Goal: Information Seeking & Learning: Learn about a topic

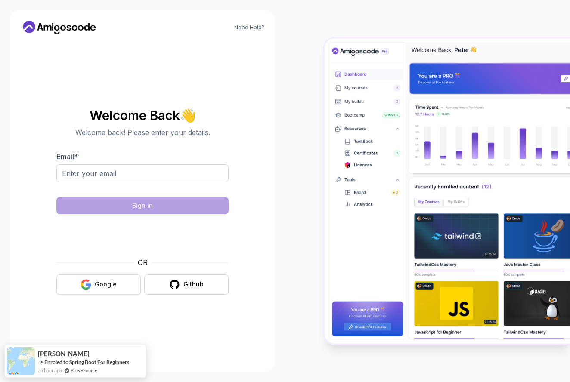
click at [105, 289] on button "Google" at bounding box center [98, 285] width 84 height 20
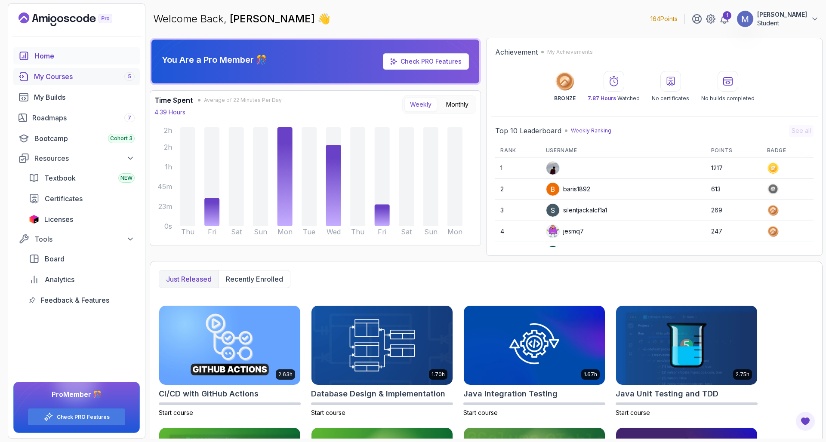
click at [78, 78] on div "My Courses 5" at bounding box center [84, 76] width 101 height 10
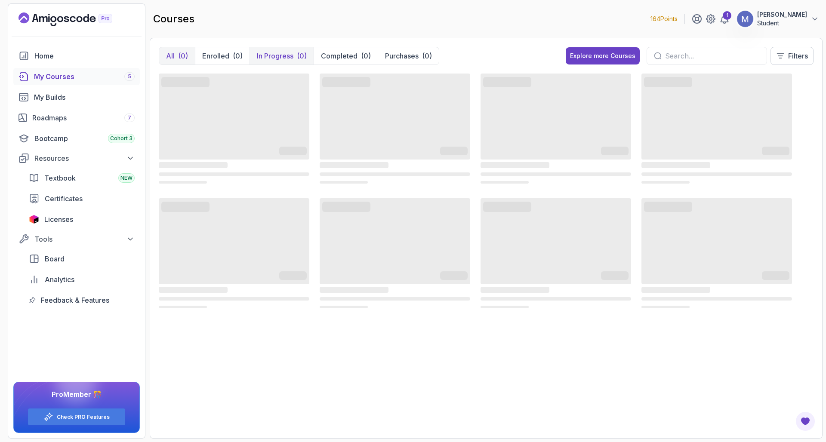
click at [266, 53] on p "In Progress" at bounding box center [275, 56] width 37 height 10
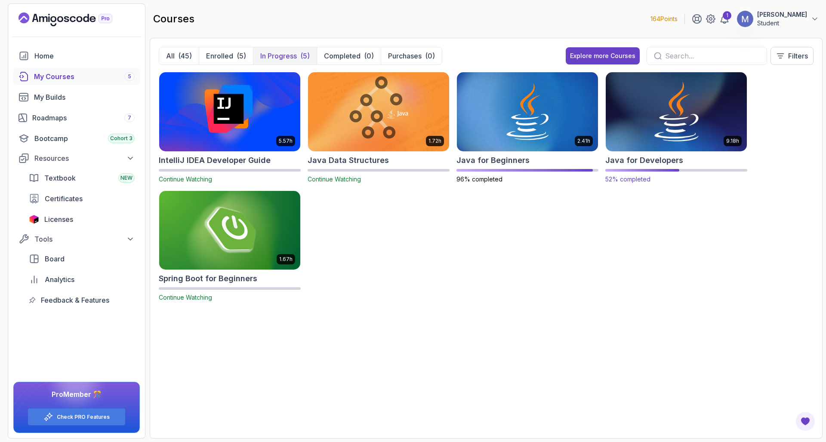
click at [569, 106] on img at bounding box center [676, 111] width 148 height 83
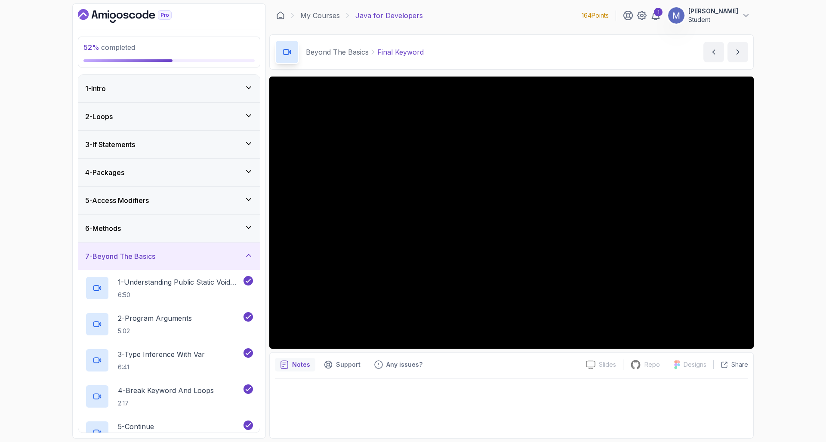
click at [166, 247] on div "7 - Beyond The Basics" at bounding box center [169, 257] width 182 height 28
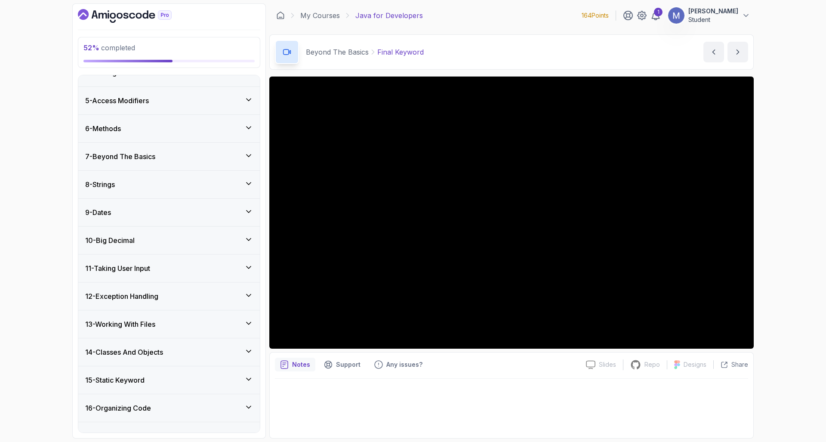
scroll to position [173, 0]
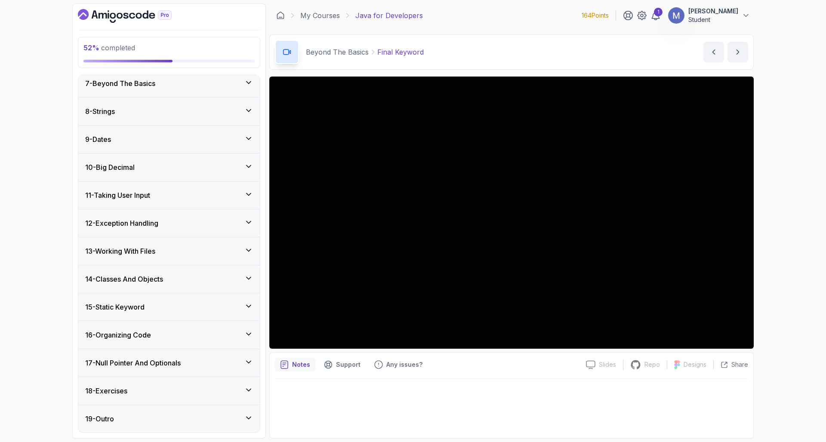
click at [140, 223] on h3 "12 - Exception Handling" at bounding box center [121, 223] width 73 height 10
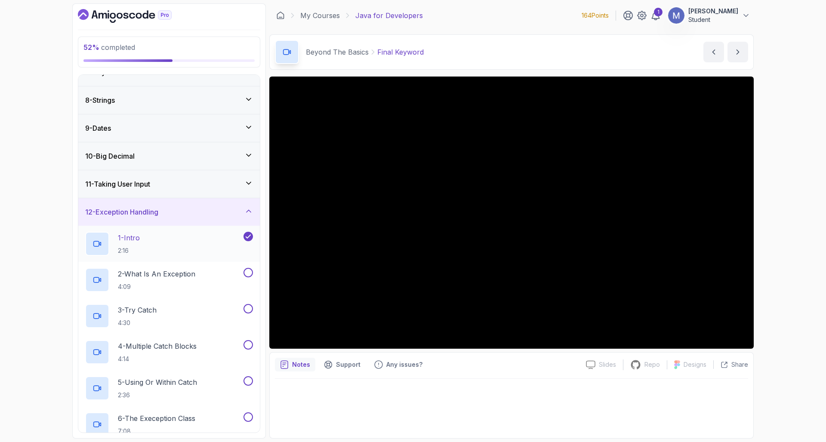
scroll to position [316, 0]
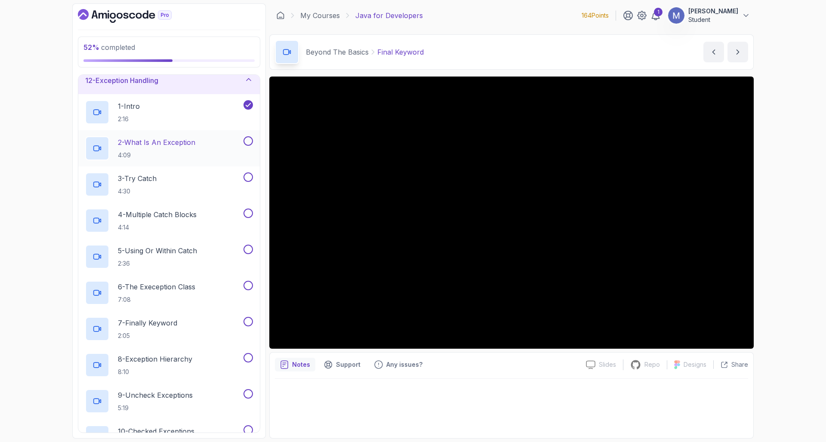
click at [143, 140] on p "2 - What Is An Exception" at bounding box center [156, 142] width 77 height 10
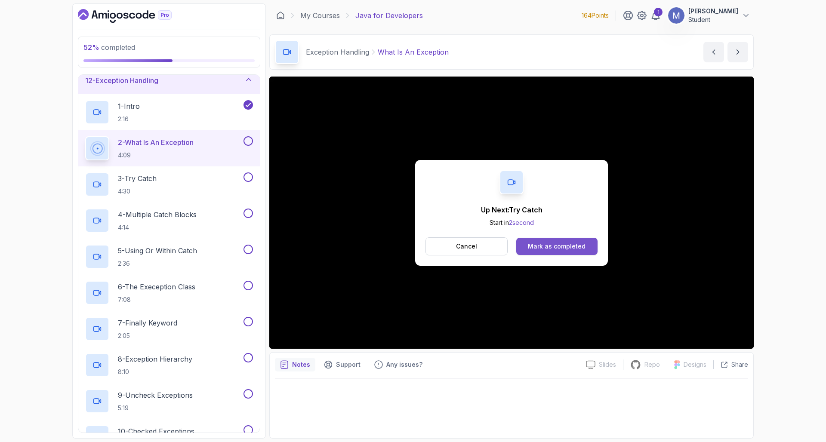
click at [562, 244] on div "Mark as completed" at bounding box center [557, 246] width 58 height 9
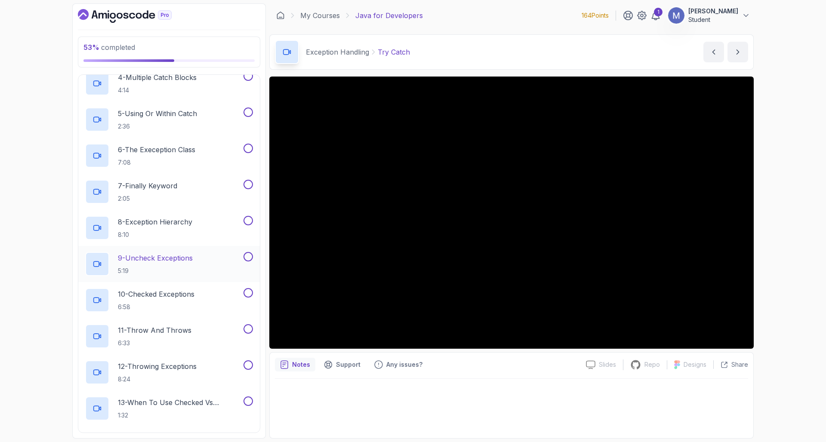
scroll to position [518, 0]
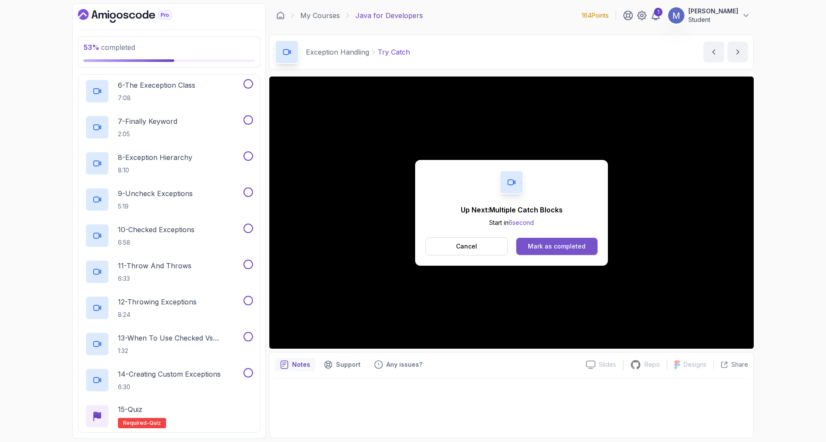
click at [560, 243] on div "Mark as completed" at bounding box center [557, 246] width 58 height 9
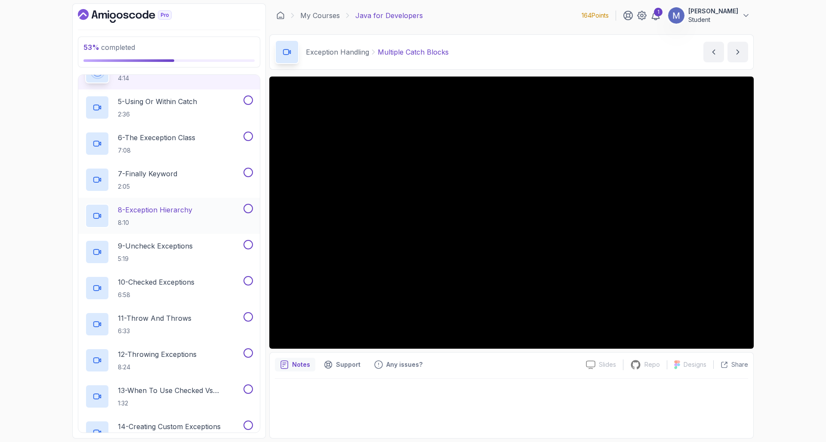
scroll to position [386, 0]
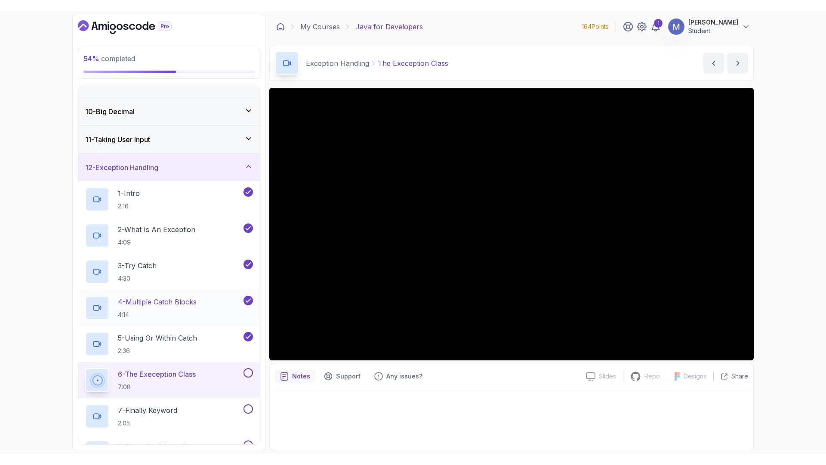
scroll to position [400, 0]
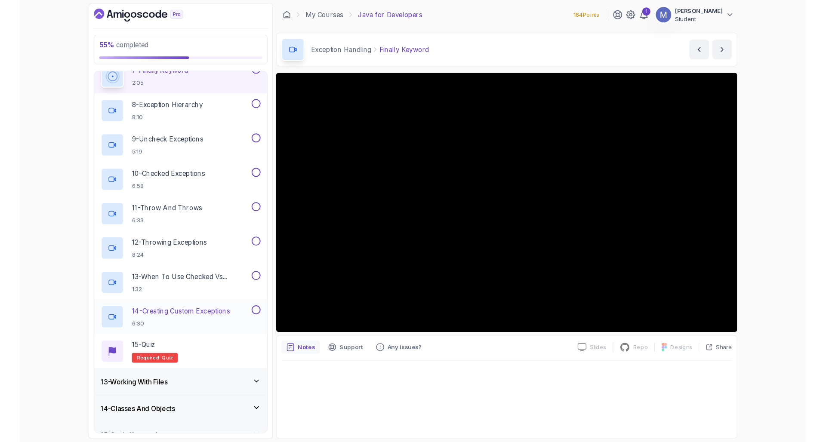
scroll to position [553, 0]
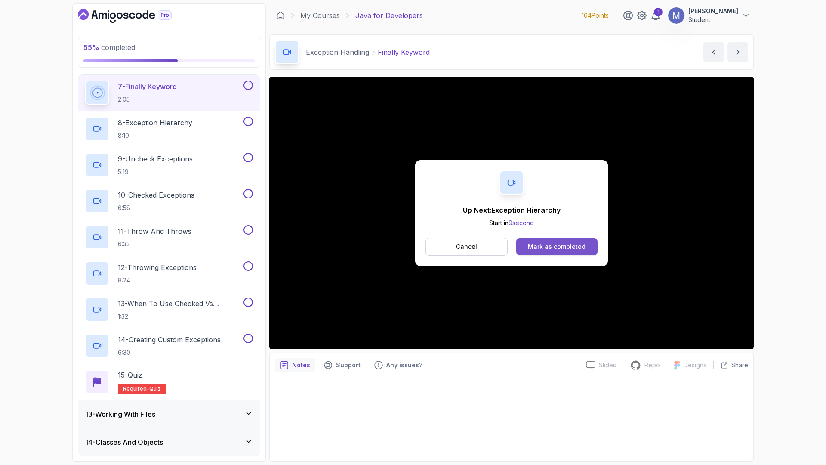
click at [516, 255] on button "Mark as completed" at bounding box center [556, 246] width 81 height 17
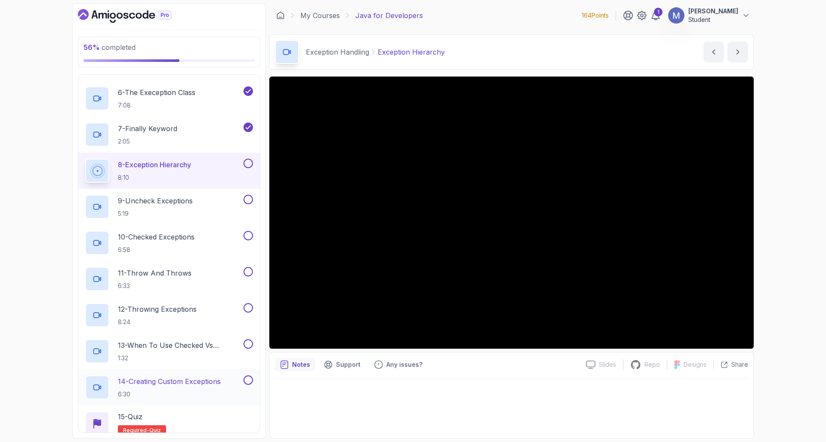
scroll to position [512, 0]
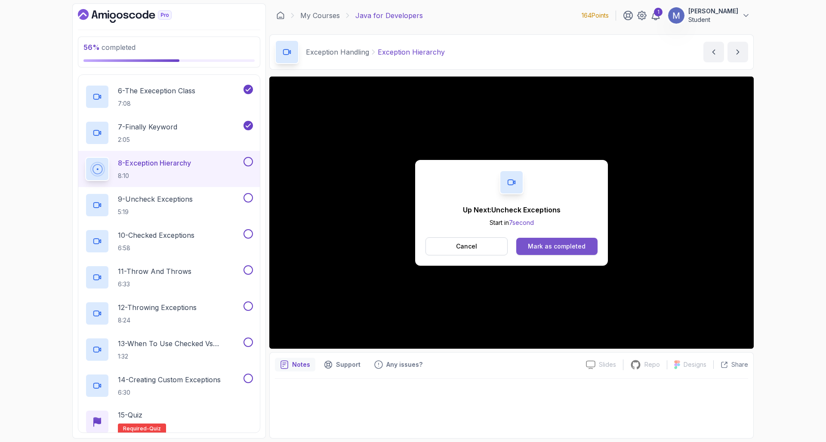
click at [569, 251] on button "Mark as completed" at bounding box center [556, 246] width 81 height 17
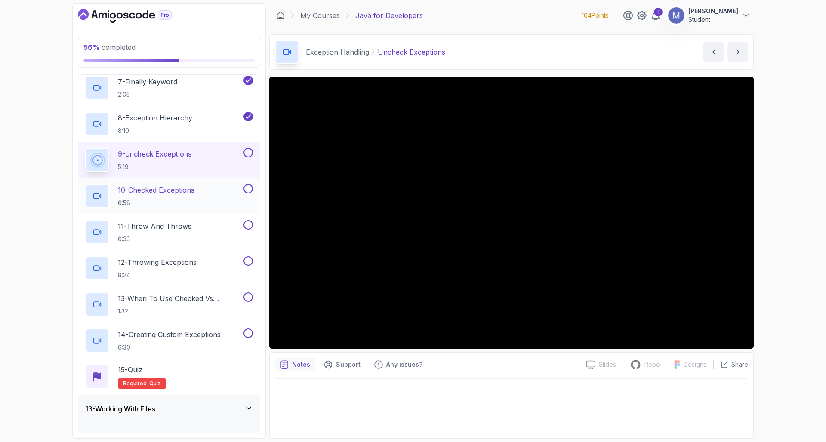
scroll to position [715, 0]
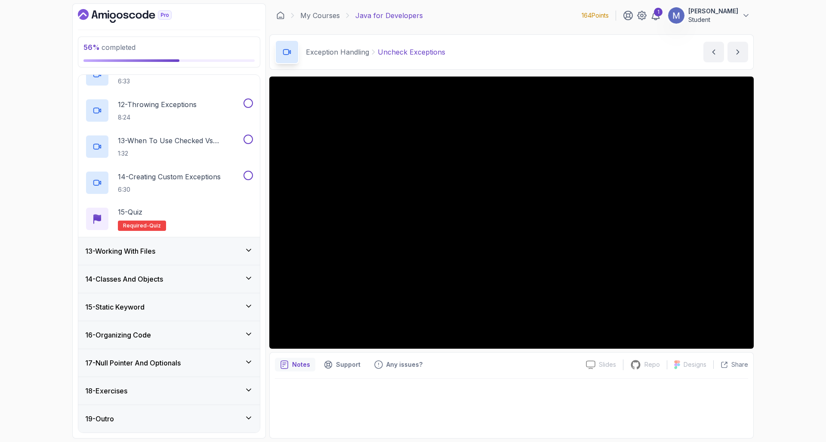
click at [186, 253] on div "13 - Working With Files" at bounding box center [169, 251] width 168 height 10
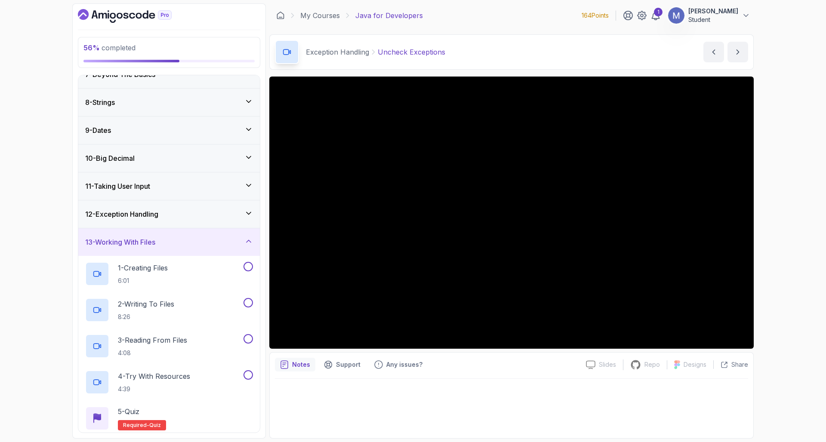
scroll to position [184, 0]
click at [184, 248] on div "13 - Working With Files" at bounding box center [169, 241] width 182 height 28
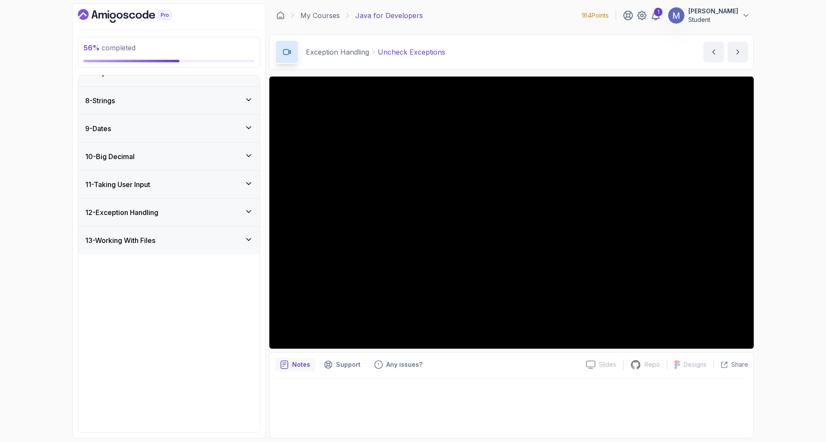
scroll to position [173, 0]
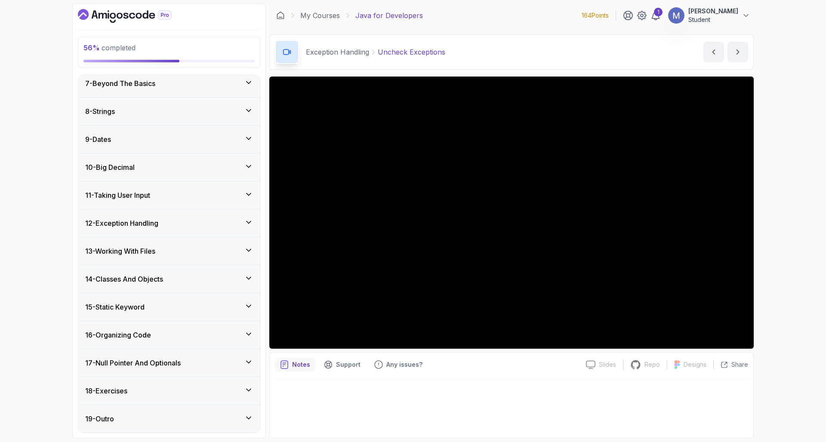
click at [186, 281] on div "14 - Classes And Objects" at bounding box center [169, 279] width 168 height 10
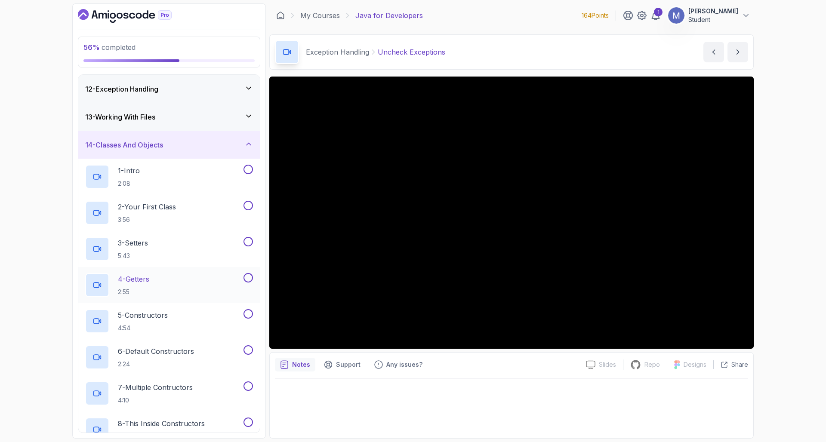
scroll to position [236, 0]
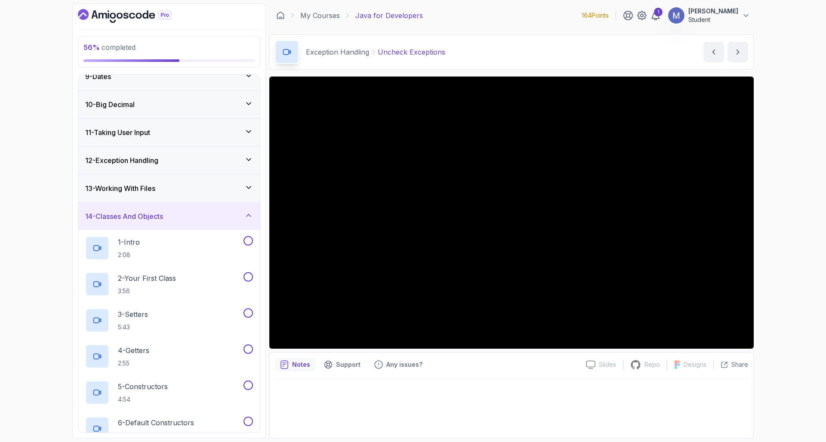
click at [193, 216] on div "14 - Classes And Objects" at bounding box center [169, 216] width 168 height 10
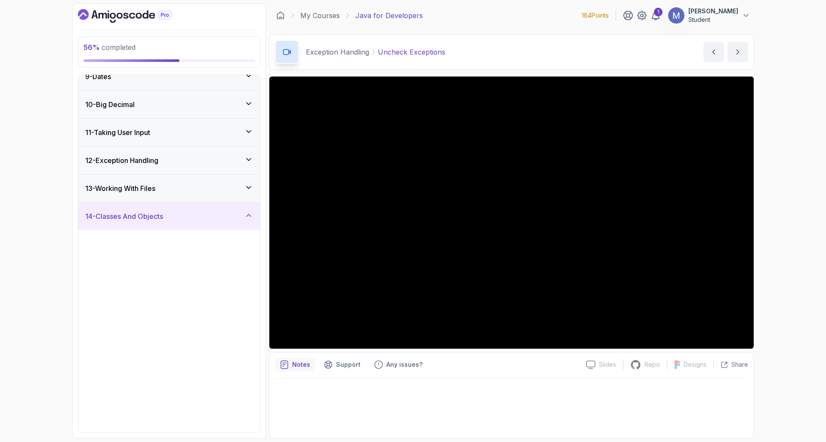
scroll to position [173, 0]
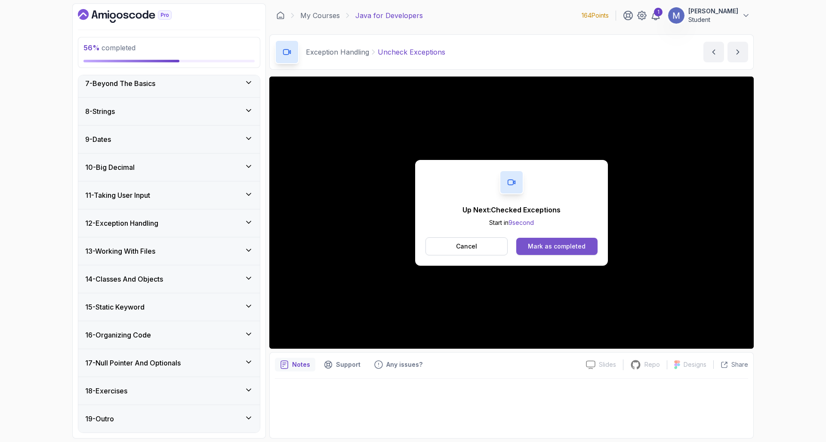
click at [568, 250] on div "Mark as completed" at bounding box center [557, 246] width 58 height 9
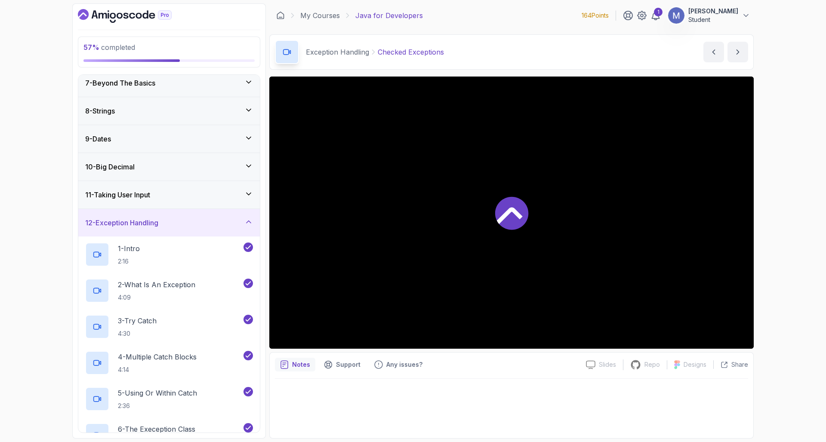
click at [464, 230] on div at bounding box center [511, 213] width 485 height 272
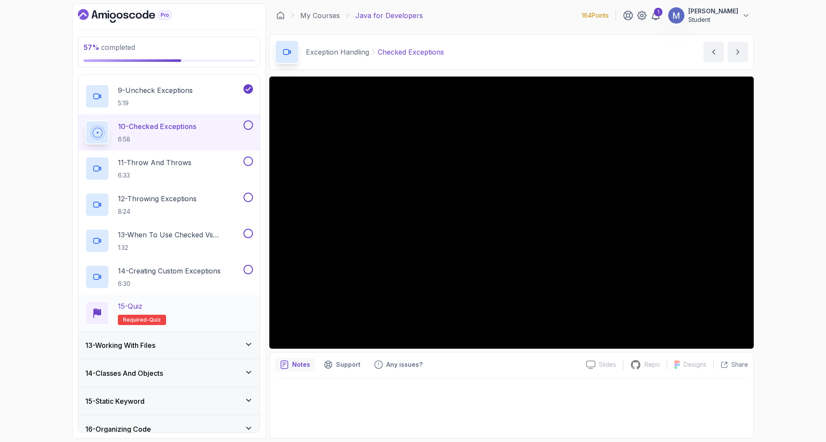
scroll to position [639, 0]
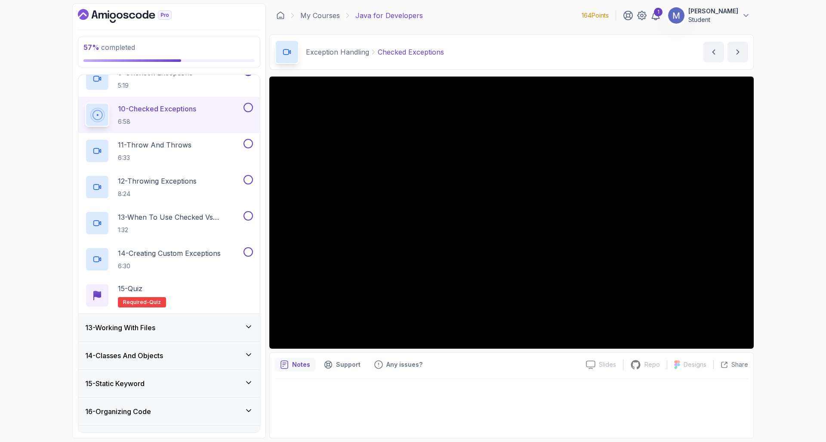
click at [182, 328] on div "13 - Working With Files" at bounding box center [169, 328] width 168 height 10
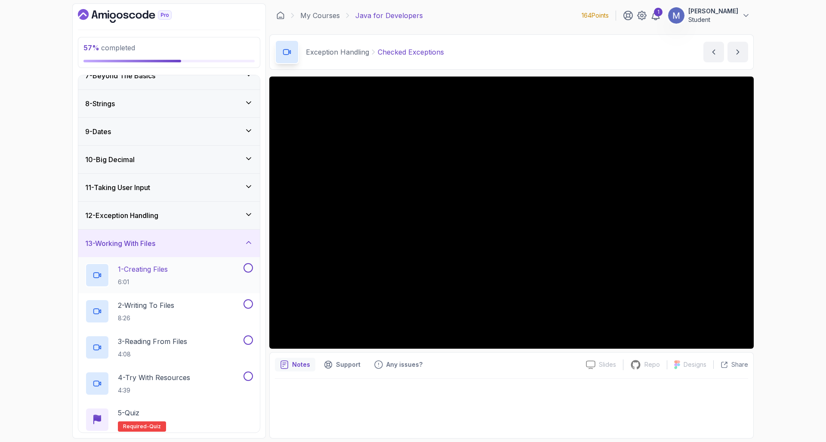
scroll to position [309, 0]
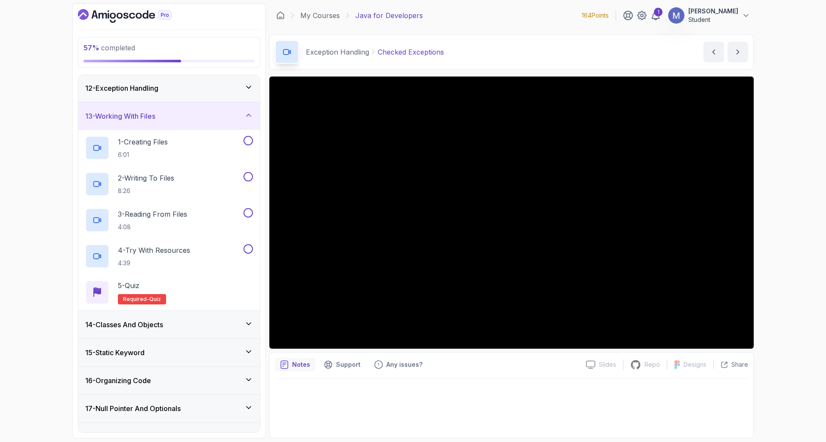
click at [164, 114] on div "13 - Working With Files" at bounding box center [169, 116] width 168 height 10
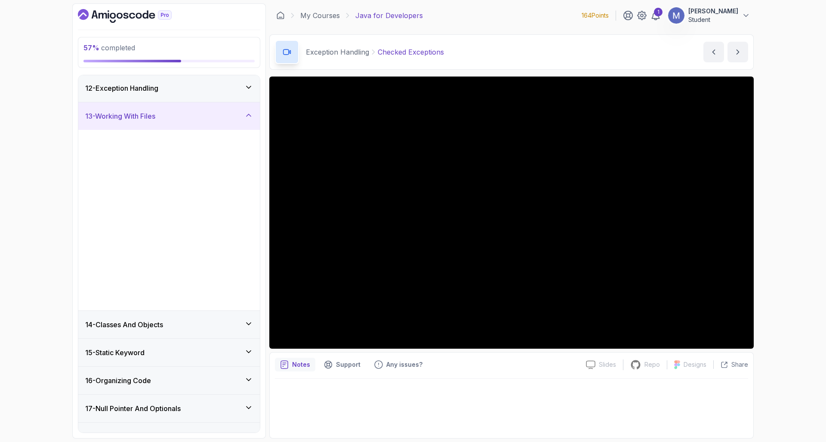
scroll to position [173, 0]
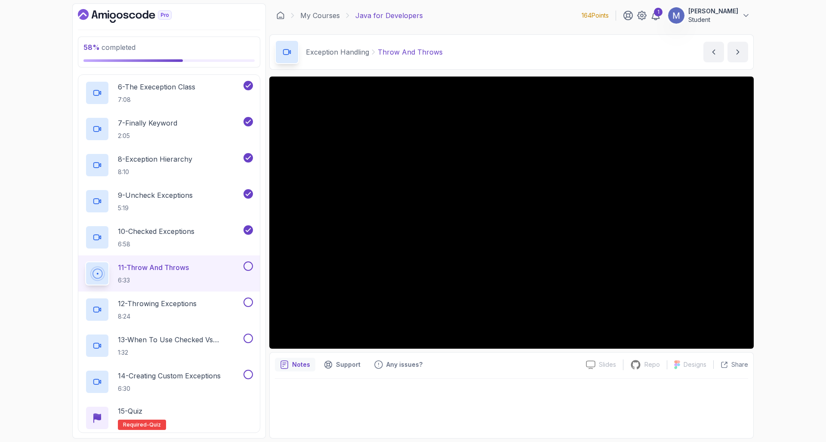
scroll to position [604, 0]
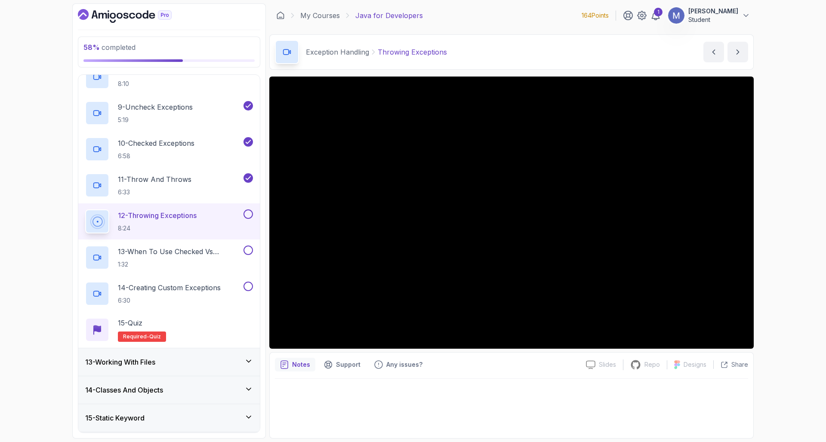
click at [197, 365] on div "13 - Working With Files" at bounding box center [169, 362] width 168 height 10
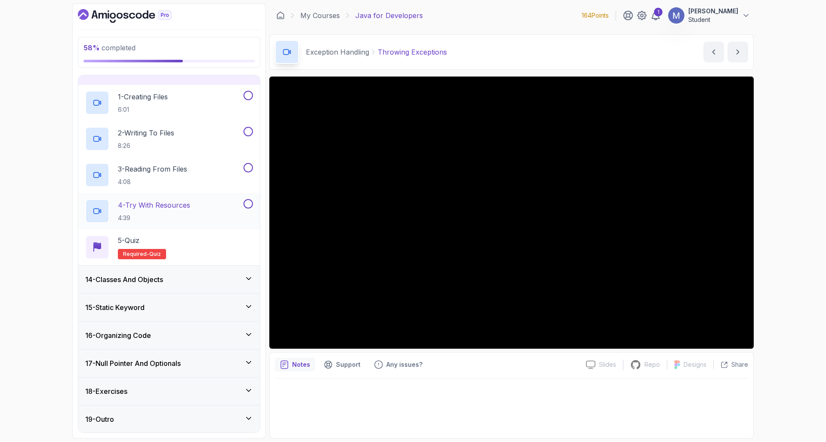
scroll to position [278, 0]
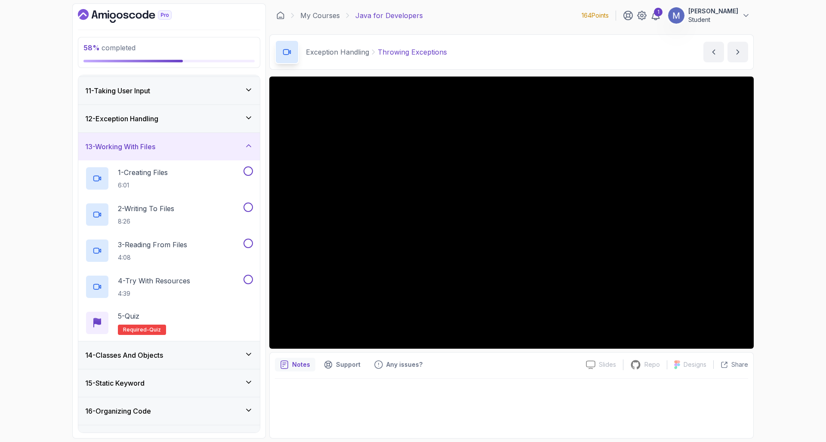
click at [196, 144] on div "13 - Working With Files" at bounding box center [169, 147] width 168 height 10
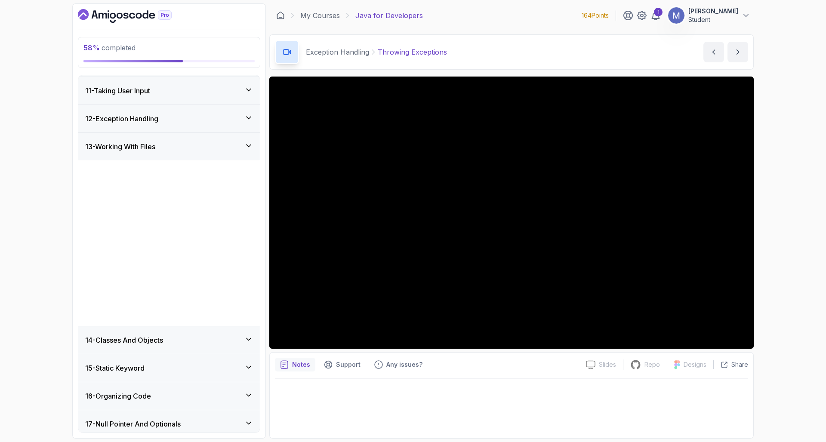
scroll to position [173, 0]
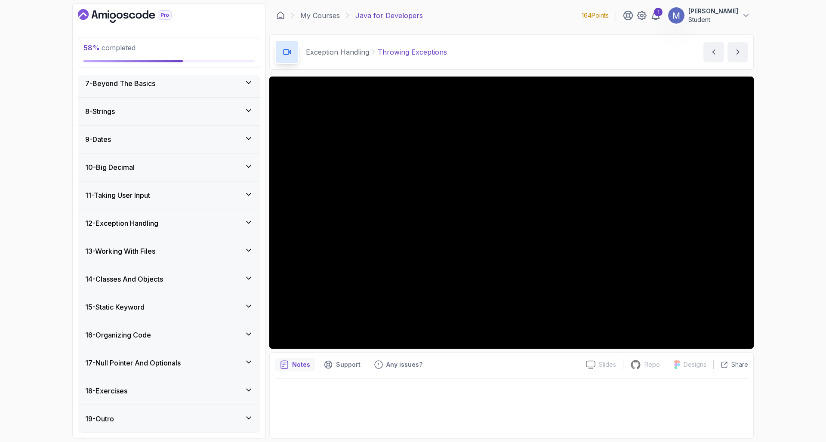
click at [198, 216] on div "12 - Exception Handling" at bounding box center [169, 224] width 182 height 28
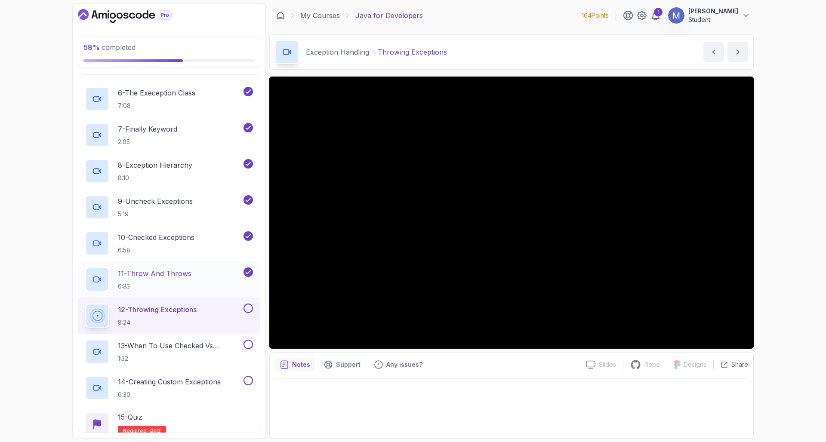
scroll to position [529, 0]
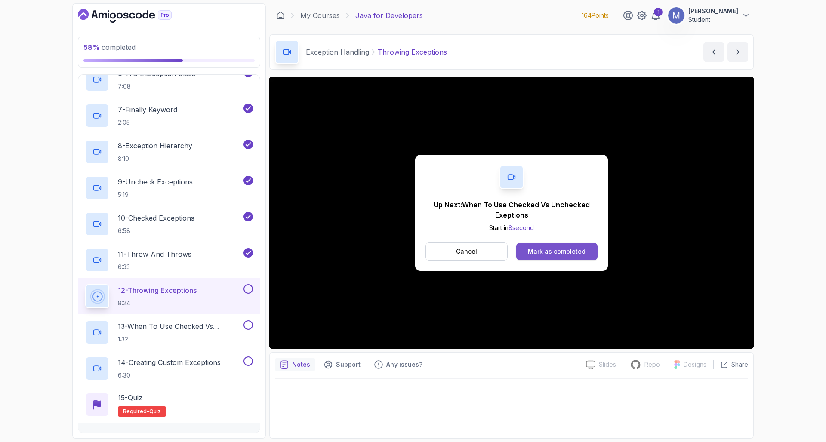
click at [561, 251] on div "Mark as completed" at bounding box center [557, 251] width 58 height 9
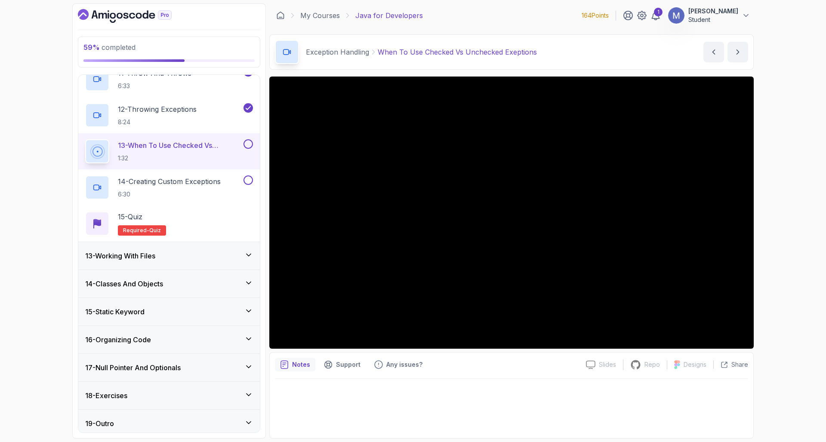
scroll to position [693, 0]
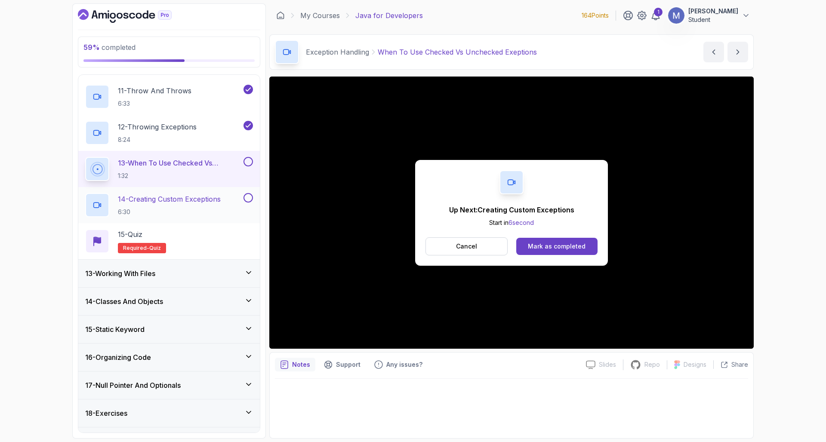
click at [194, 215] on p "6:30" at bounding box center [169, 212] width 103 height 9
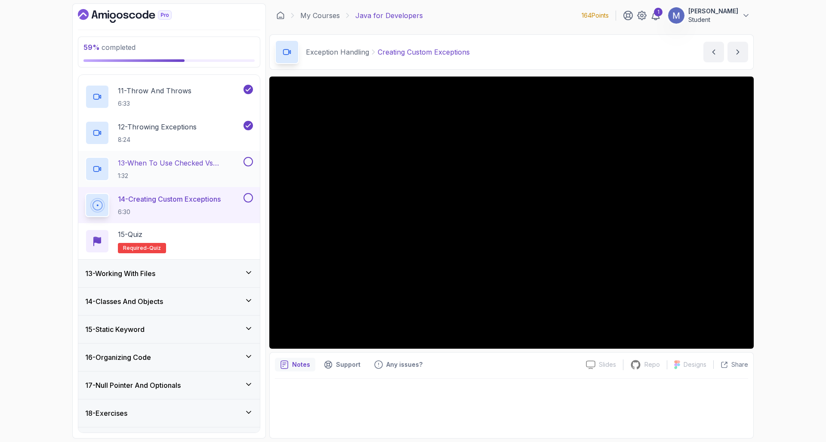
click at [245, 160] on button at bounding box center [248, 161] width 9 height 9
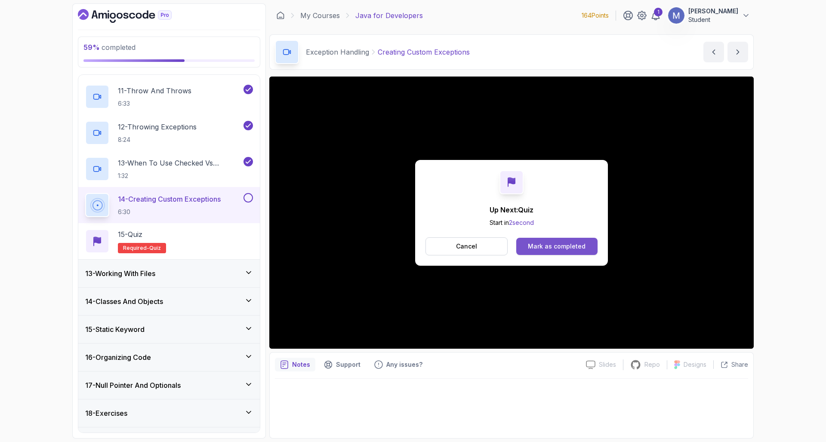
click at [547, 245] on div "Mark as completed" at bounding box center [557, 246] width 58 height 9
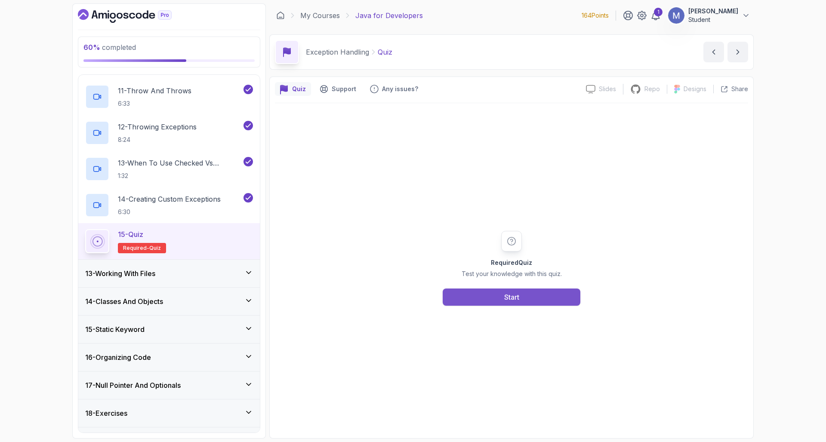
click at [530, 292] on button "Start" at bounding box center [512, 297] width 138 height 17
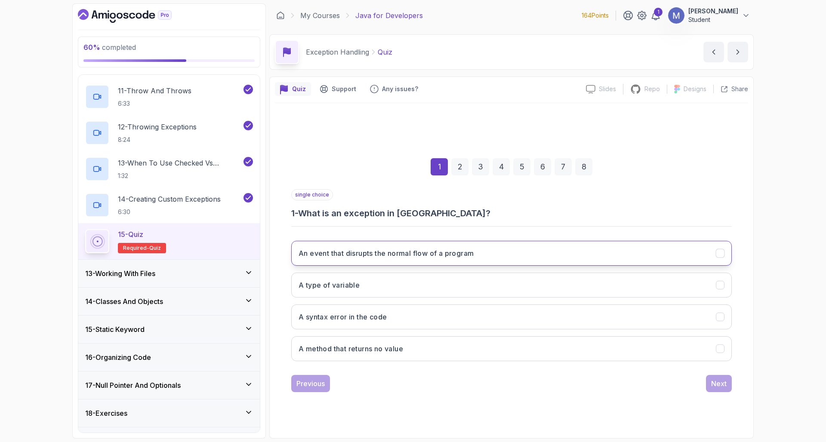
click at [560, 254] on button "An event that disrupts the normal flow of a program" at bounding box center [511, 253] width 441 height 25
click at [569, 382] on div "Next" at bounding box center [718, 384] width 15 height 10
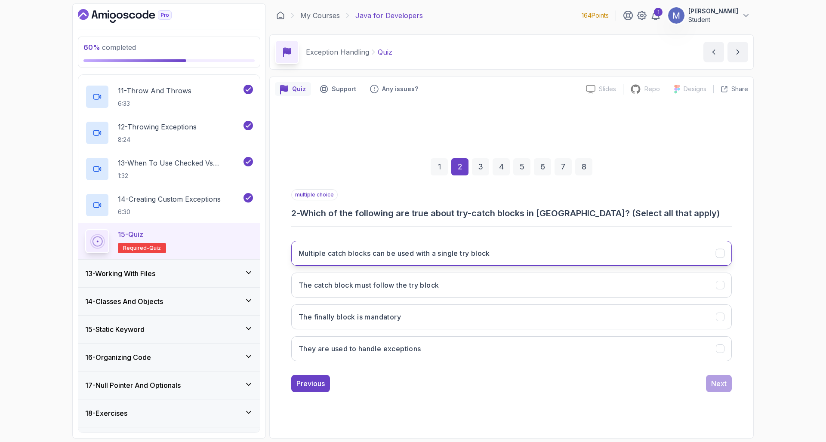
click at [394, 259] on button "Multiple catch blocks can be used with a single try block" at bounding box center [511, 253] width 441 height 25
click at [408, 289] on h3 "The catch block must follow the try block" at bounding box center [369, 285] width 140 height 10
click at [377, 353] on h3 "They are used to handle exceptions" at bounding box center [360, 349] width 123 height 10
click at [569, 381] on button "Next" at bounding box center [719, 383] width 26 height 17
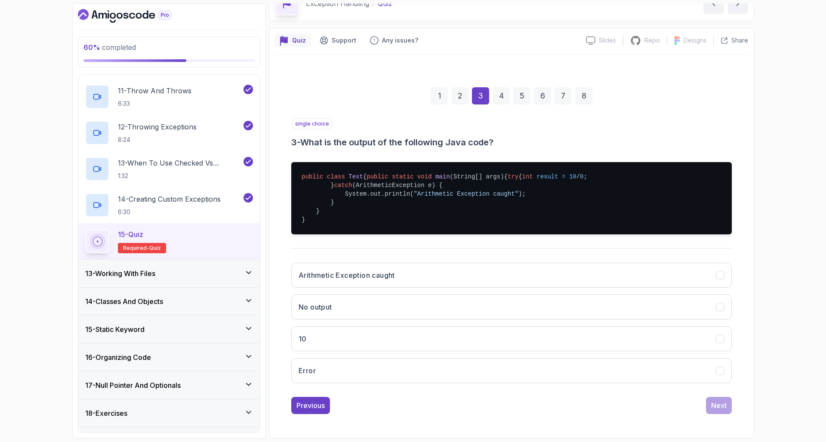
scroll to position [74, 0]
click at [450, 277] on button "Arithmetic Exception caught" at bounding box center [511, 275] width 441 height 25
click at [569, 382] on div "Next" at bounding box center [718, 406] width 15 height 10
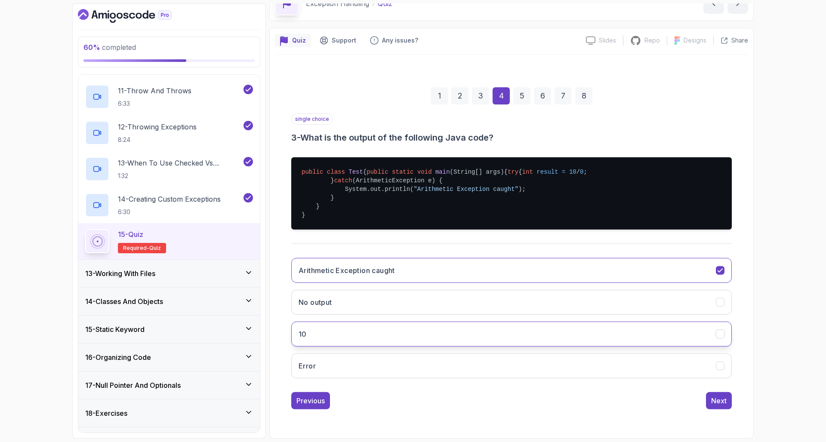
scroll to position [0, 0]
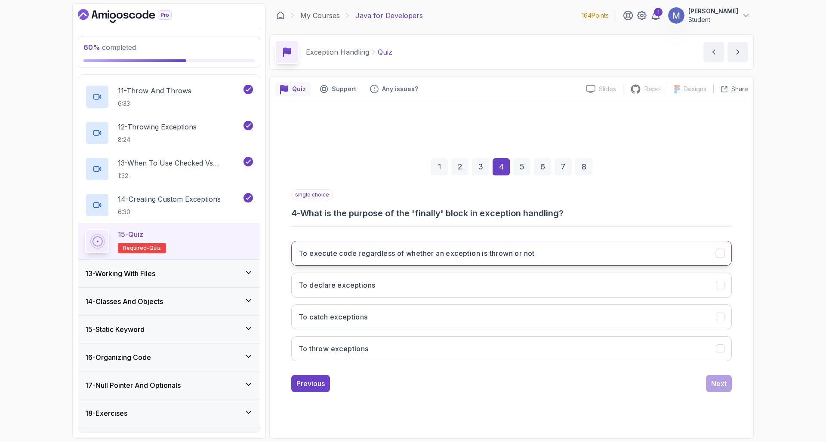
click at [392, 262] on button "To execute code regardless of whether an exception is thrown or not" at bounding box center [511, 253] width 441 height 25
click at [569, 382] on div "Next" at bounding box center [718, 384] width 15 height 10
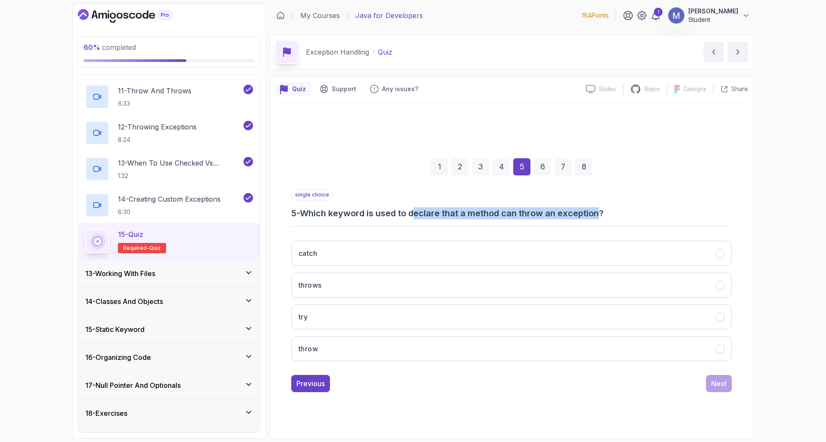
drag, startPoint x: 602, startPoint y: 215, endPoint x: 417, endPoint y: 211, distance: 184.7
click at [417, 211] on h3 "5 - Which keyword is used to declare that a method can throw an exception?" at bounding box center [511, 213] width 441 height 12
click at [444, 287] on button "throws" at bounding box center [511, 285] width 441 height 25
click at [569, 382] on div "Next" at bounding box center [718, 384] width 15 height 10
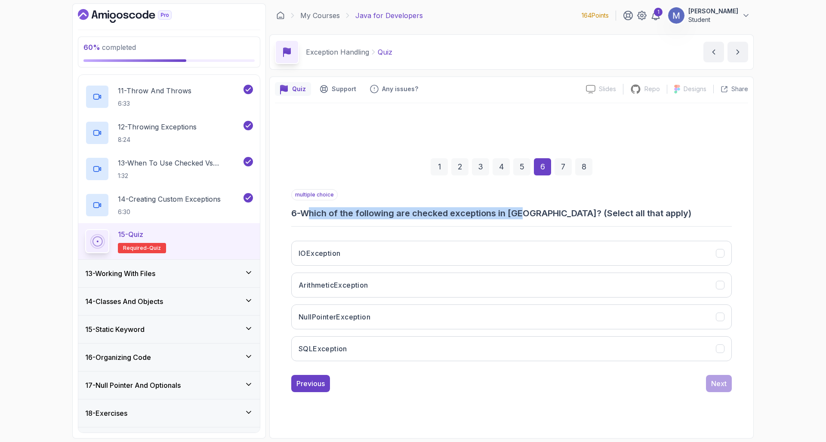
drag, startPoint x: 310, startPoint y: 213, endPoint x: 525, endPoint y: 215, distance: 214.8
click at [525, 215] on h3 "6 - Which of the following are checked exceptions in Java? (Select all that app…" at bounding box center [511, 213] width 441 height 12
click at [426, 215] on h3 "6 - Which of the following are checked exceptions in Java? (Select all that app…" at bounding box center [511, 213] width 441 height 12
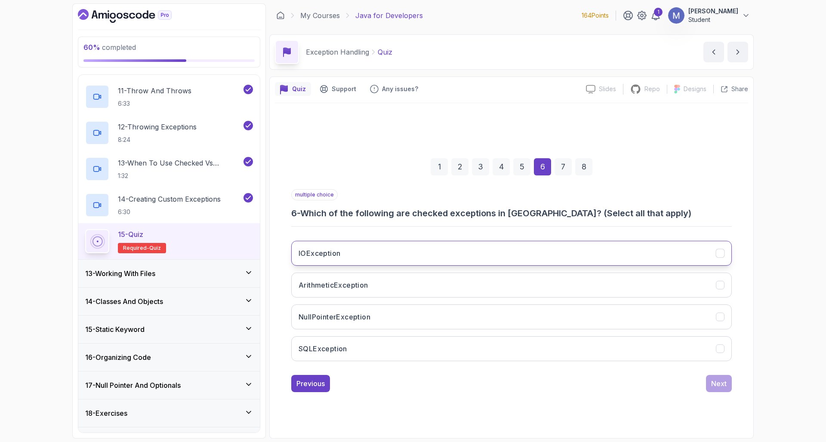
click at [423, 247] on button "IOException" at bounding box center [511, 253] width 441 height 25
click at [368, 352] on button "SQLException" at bounding box center [511, 349] width 441 height 25
click at [371, 310] on button "NullPointerException" at bounding box center [511, 317] width 441 height 25
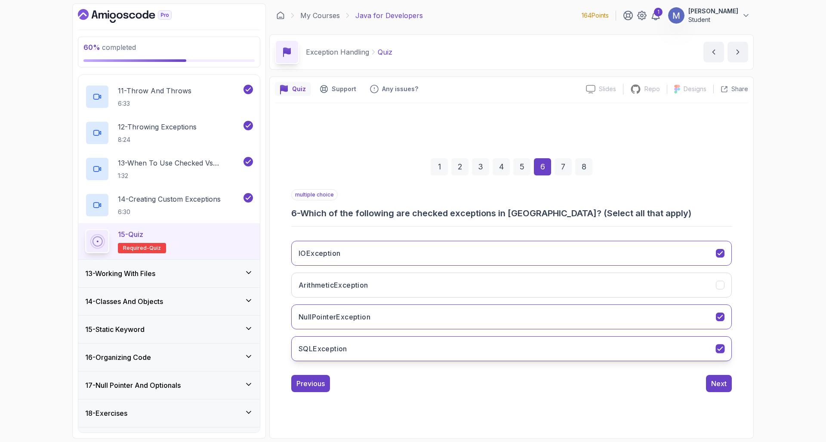
click at [397, 349] on button "SQLException" at bounding box center [511, 349] width 441 height 25
click at [374, 381] on div "Previous Next" at bounding box center [511, 383] width 441 height 17
click at [569, 382] on div "Next" at bounding box center [718, 384] width 15 height 10
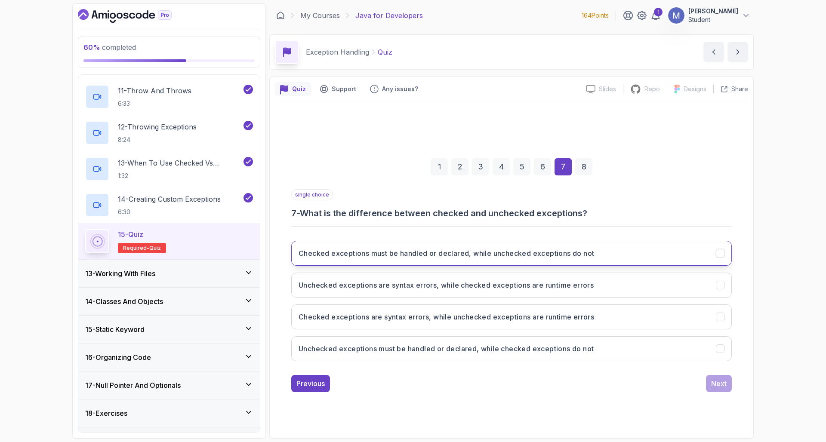
click at [357, 258] on h3 "Checked exceptions must be handled or declared, while unchecked exceptions do n…" at bounding box center [447, 253] width 296 height 10
click at [569, 382] on button "Next" at bounding box center [719, 383] width 26 height 17
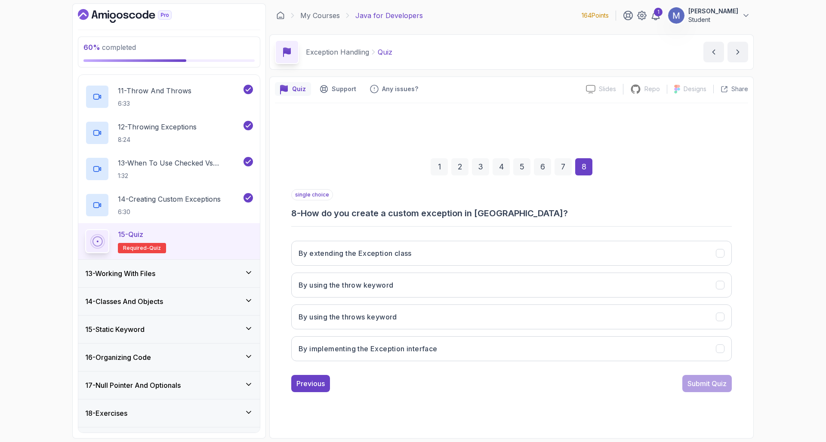
click at [564, 176] on div "1 2 3 4 5 6 7 8" at bounding box center [511, 167] width 441 height 45
click at [564, 170] on div "7" at bounding box center [563, 166] width 17 height 17
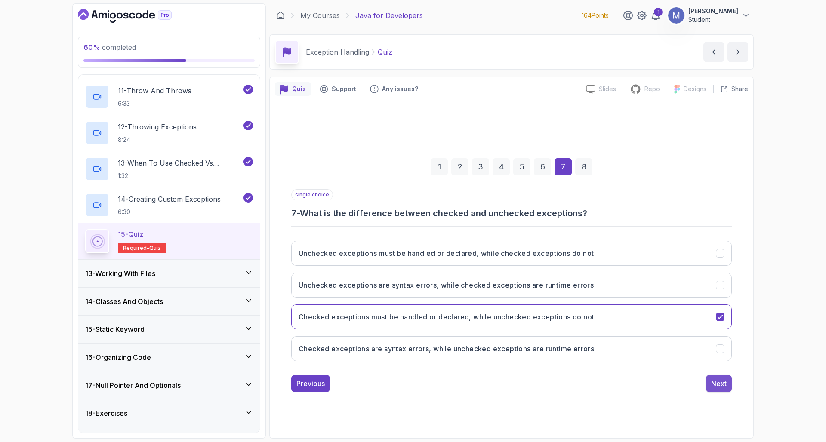
click at [569, 382] on div "Next" at bounding box center [718, 384] width 15 height 10
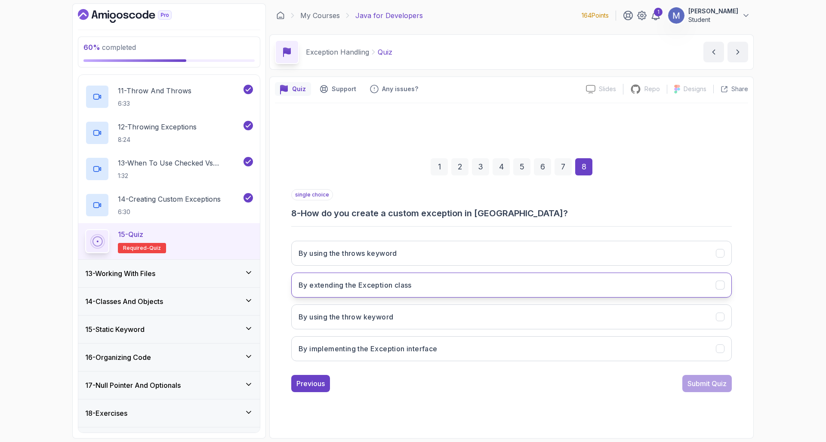
click at [324, 284] on h3 "By extending the Exception class" at bounding box center [355, 285] width 113 height 10
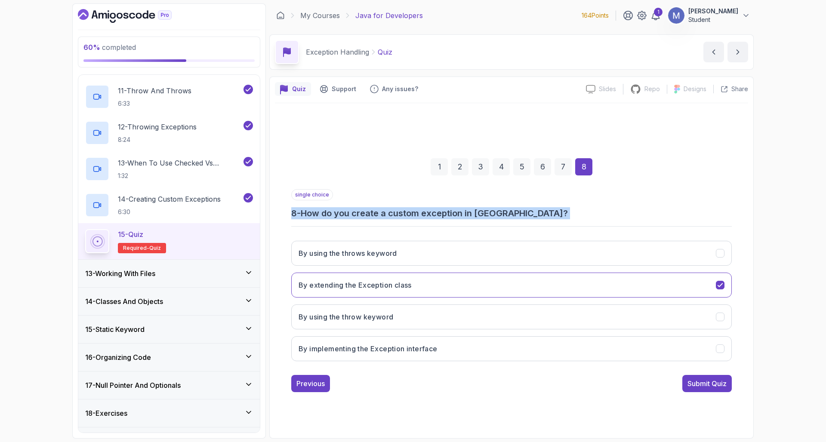
drag, startPoint x: 358, startPoint y: 205, endPoint x: 538, endPoint y: 232, distance: 181.8
click at [539, 230] on div "single choice 8 - How do you create a custom exception in Java? By using the th…" at bounding box center [511, 278] width 441 height 179
click at [569, 382] on div "Submit Quiz" at bounding box center [707, 384] width 39 height 10
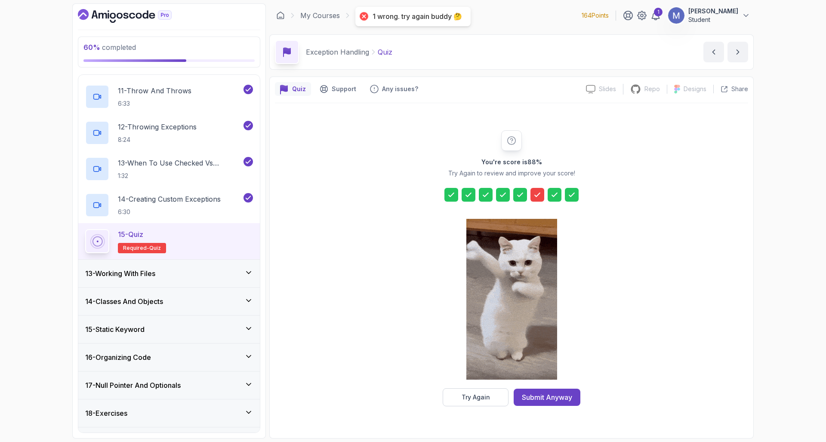
click at [536, 192] on icon at bounding box center [537, 195] width 9 height 9
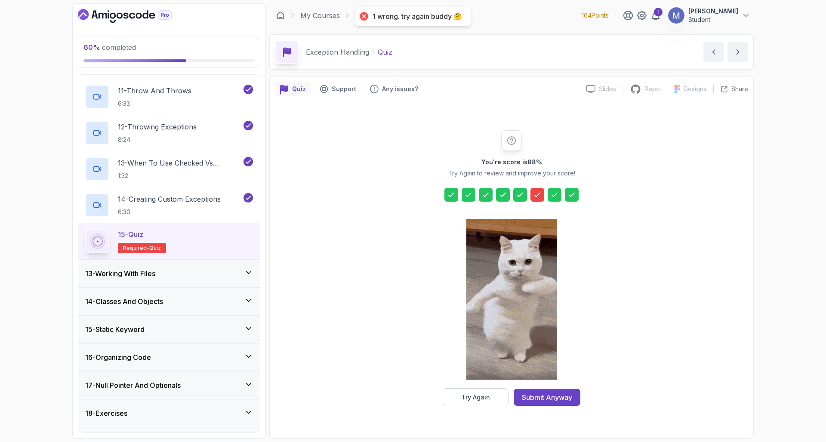
click at [476, 382] on div at bounding box center [511, 300] width 91 height 176
click at [482, 382] on div "Try Again" at bounding box center [476, 397] width 28 height 9
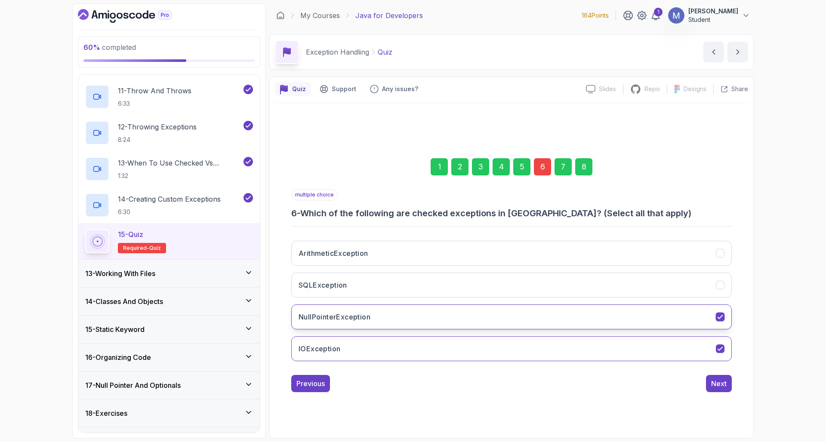
click at [346, 321] on h3 "NullPointerException" at bounding box center [335, 317] width 72 height 10
click at [569, 376] on button "Next" at bounding box center [719, 383] width 26 height 17
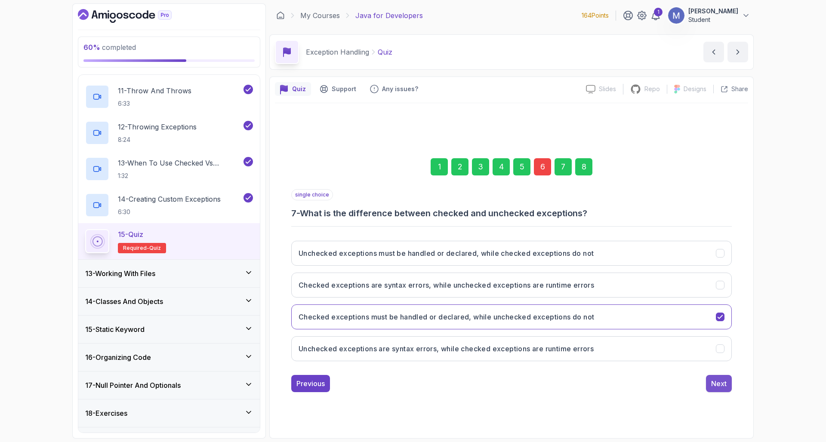
drag, startPoint x: 731, startPoint y: 374, endPoint x: 731, endPoint y: 382, distance: 8.6
click at [569, 374] on div "single choice 7 - What is the difference between checked and unchecked exceptio…" at bounding box center [511, 290] width 441 height 203
click at [569, 382] on button "Next" at bounding box center [719, 383] width 26 height 17
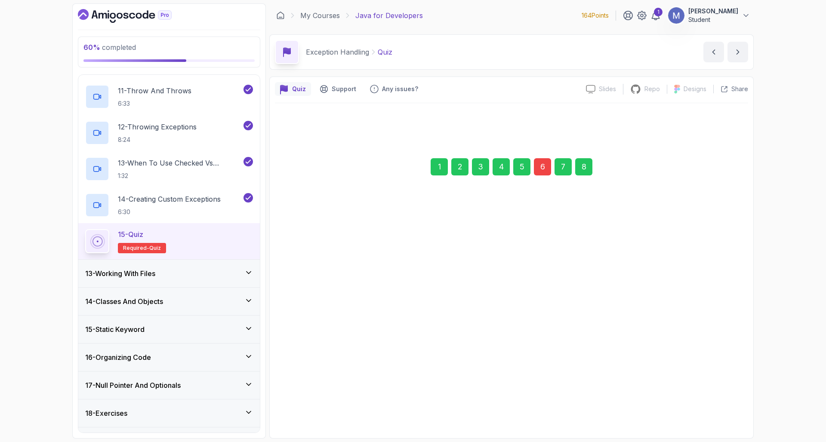
click at [569, 376] on button "Submit Quiz" at bounding box center [707, 383] width 49 height 17
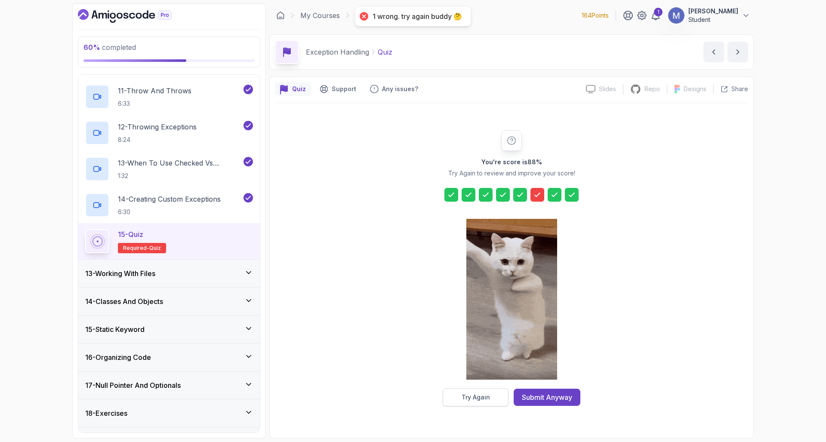
click at [465, 382] on div "Try Again" at bounding box center [476, 397] width 28 height 9
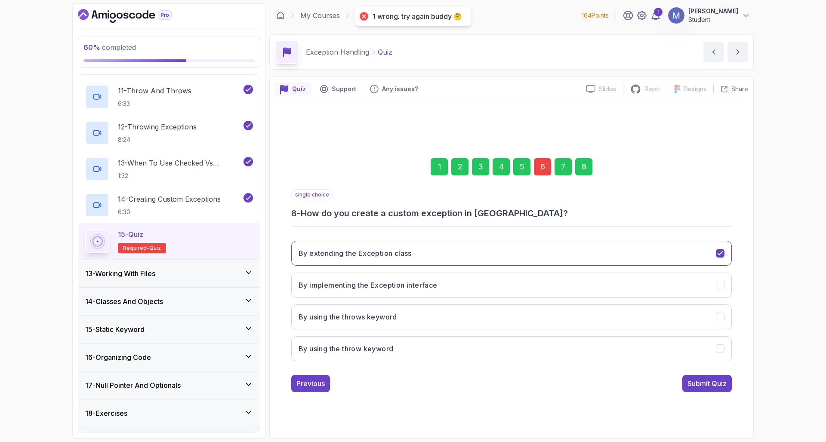
click at [541, 164] on div "6" at bounding box center [542, 166] width 17 height 17
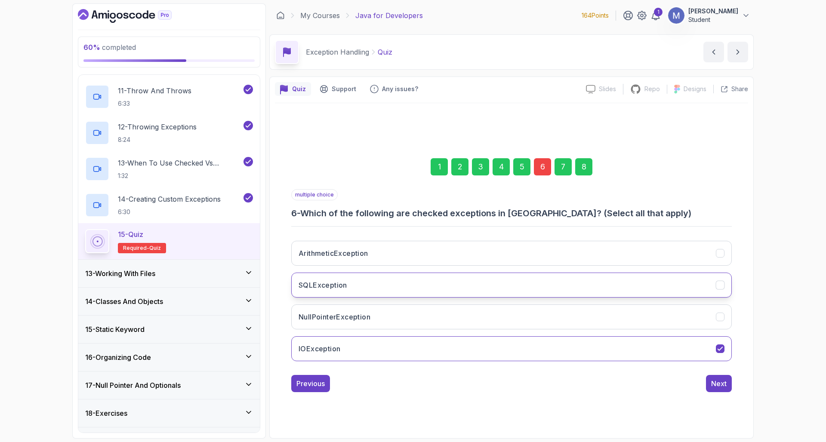
click at [331, 282] on h3 "SQLException" at bounding box center [323, 285] width 49 height 10
click at [569, 382] on div "Next" at bounding box center [718, 384] width 15 height 10
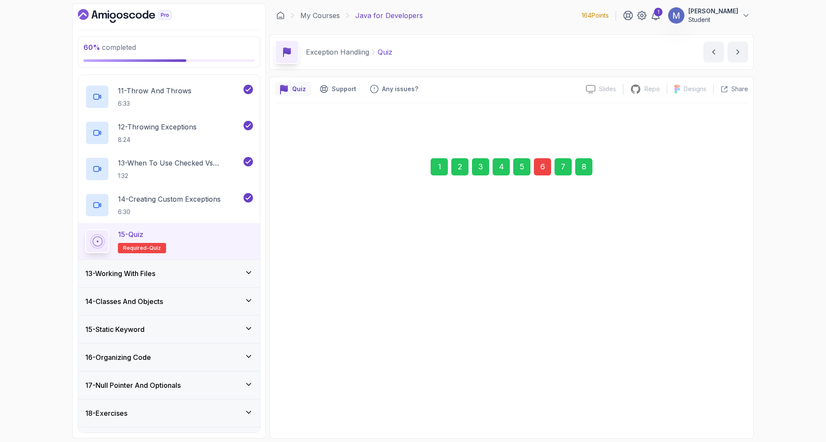
click at [569, 382] on div "Next" at bounding box center [718, 383] width 15 height 10
click at [569, 382] on div "Submit Quiz" at bounding box center [707, 383] width 39 height 10
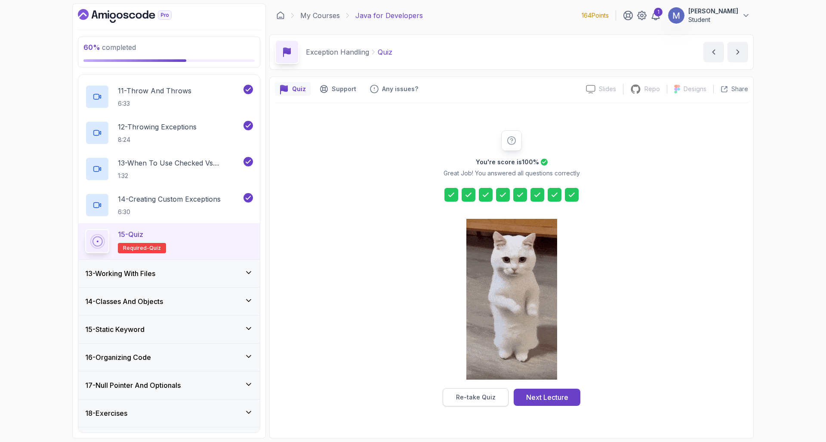
click at [484, 382] on div "Re-take Quiz" at bounding box center [476, 397] width 40 height 9
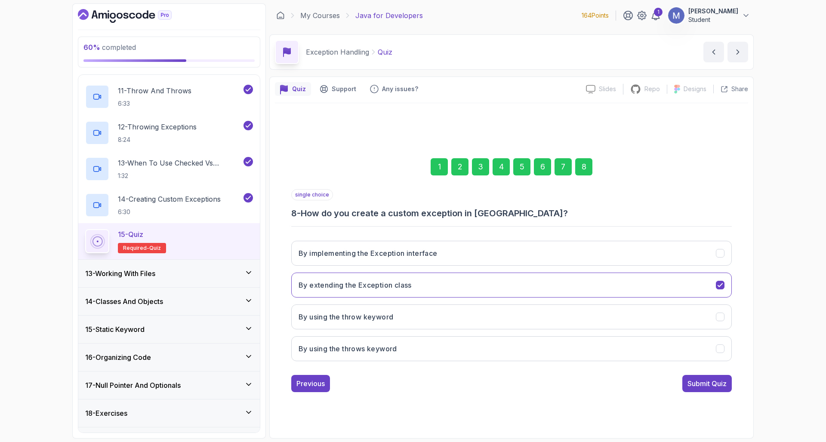
click at [545, 167] on div "6" at bounding box center [542, 166] width 17 height 17
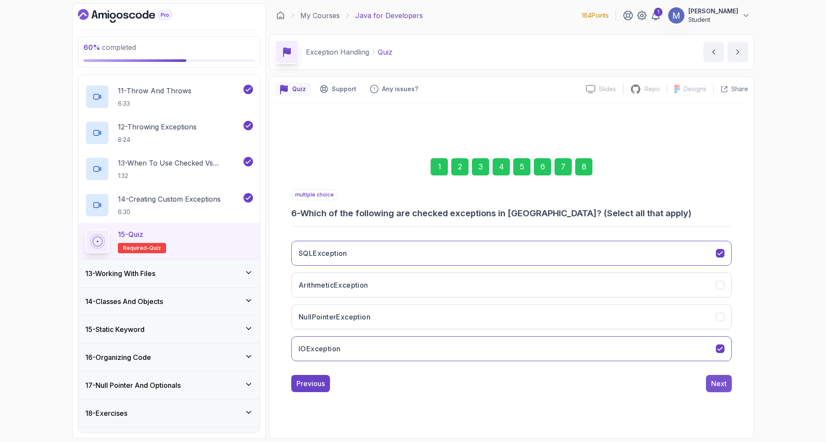
click at [569, 378] on button "Next" at bounding box center [719, 383] width 26 height 17
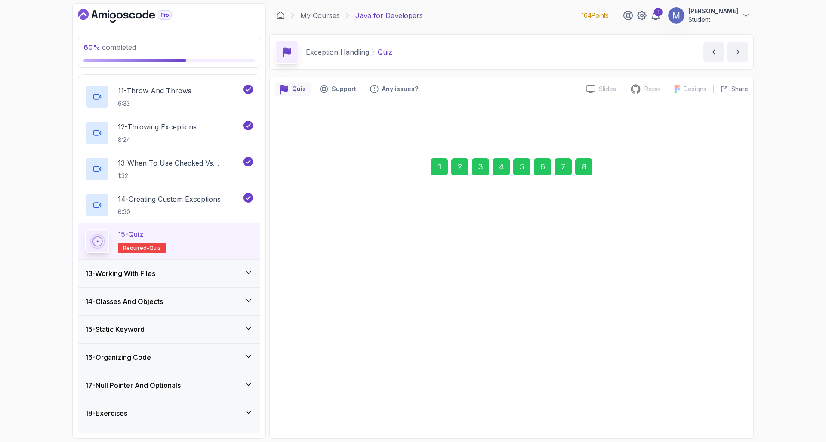
drag, startPoint x: 727, startPoint y: 381, endPoint x: 721, endPoint y: 378, distance: 6.7
click at [569, 378] on button "Next" at bounding box center [719, 383] width 26 height 17
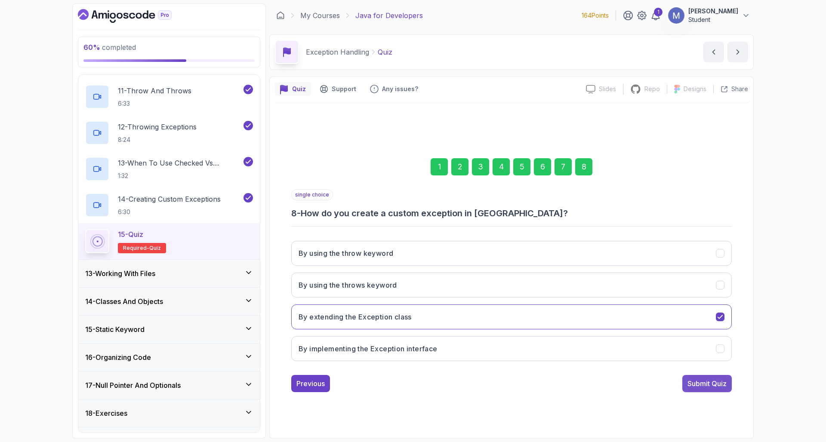
click at [569, 379] on div "Submit Quiz" at bounding box center [707, 384] width 39 height 10
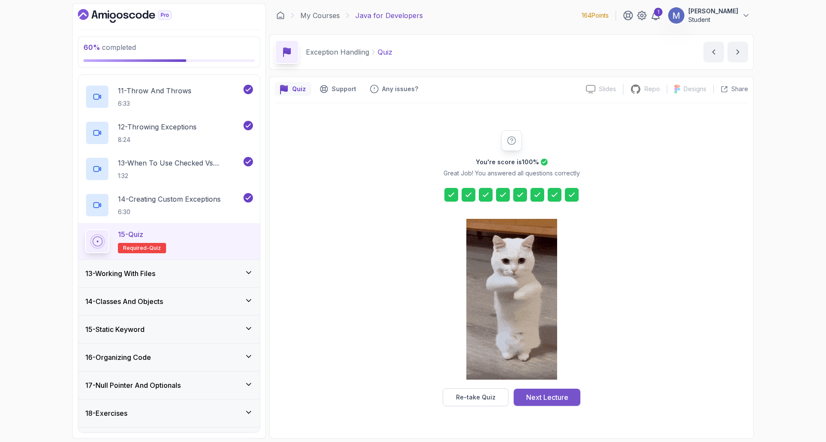
click at [550, 382] on div "Next Lecture" at bounding box center [547, 397] width 42 height 10
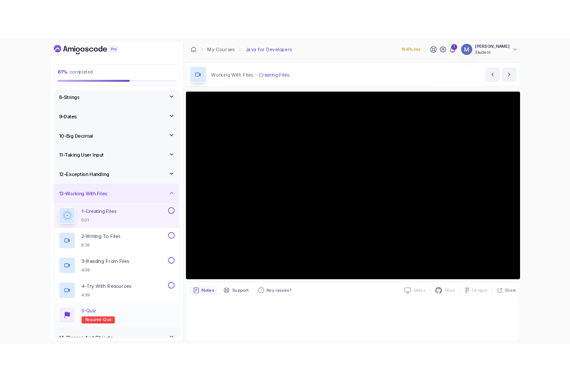
scroll to position [256, 0]
